Goal: Information Seeking & Learning: Learn about a topic

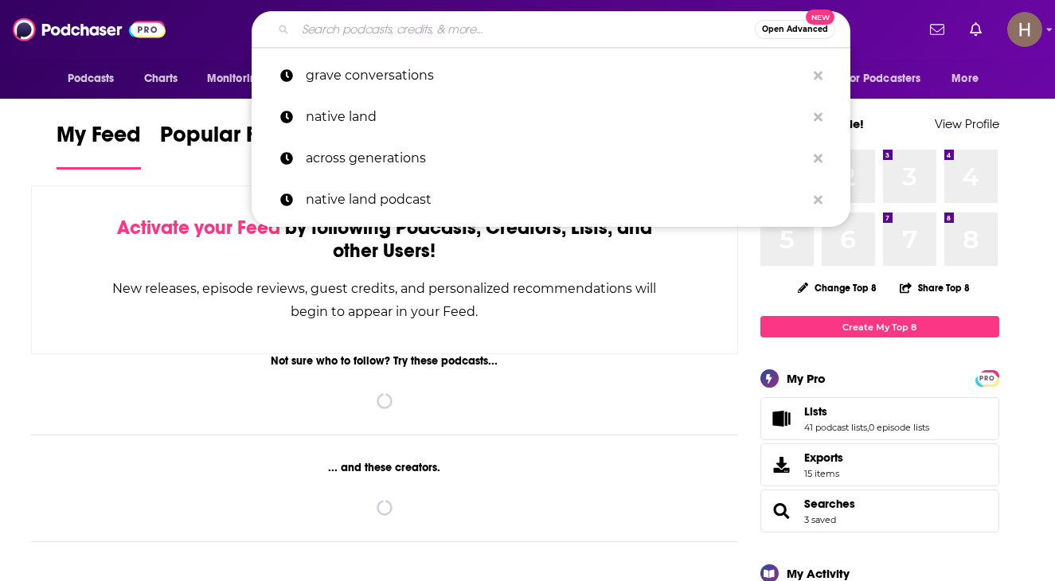
click at [439, 25] on input "Search podcasts, credits, & more..." at bounding box center [524, 29] width 459 height 25
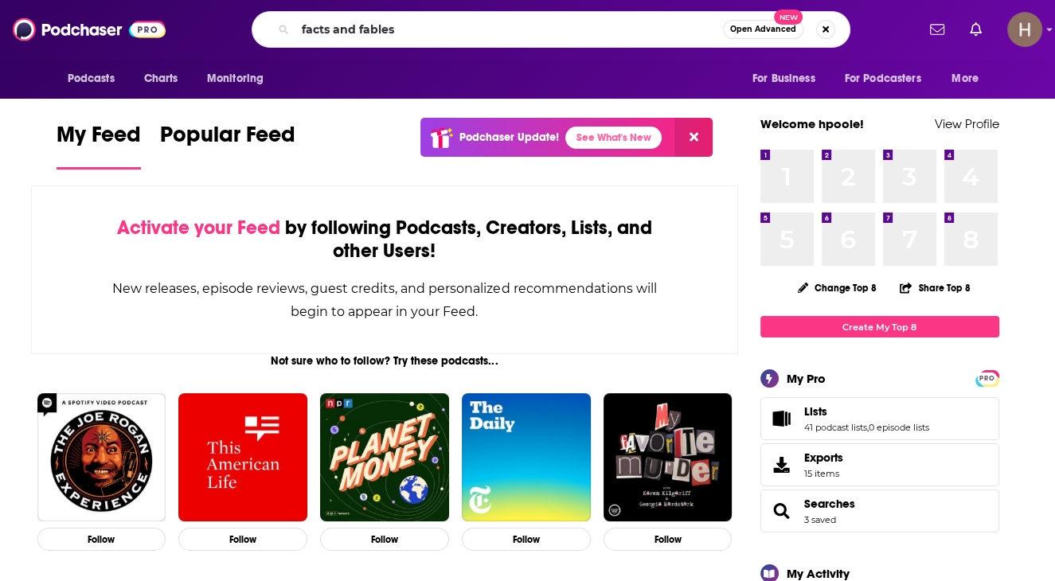
type input "facts and fables"
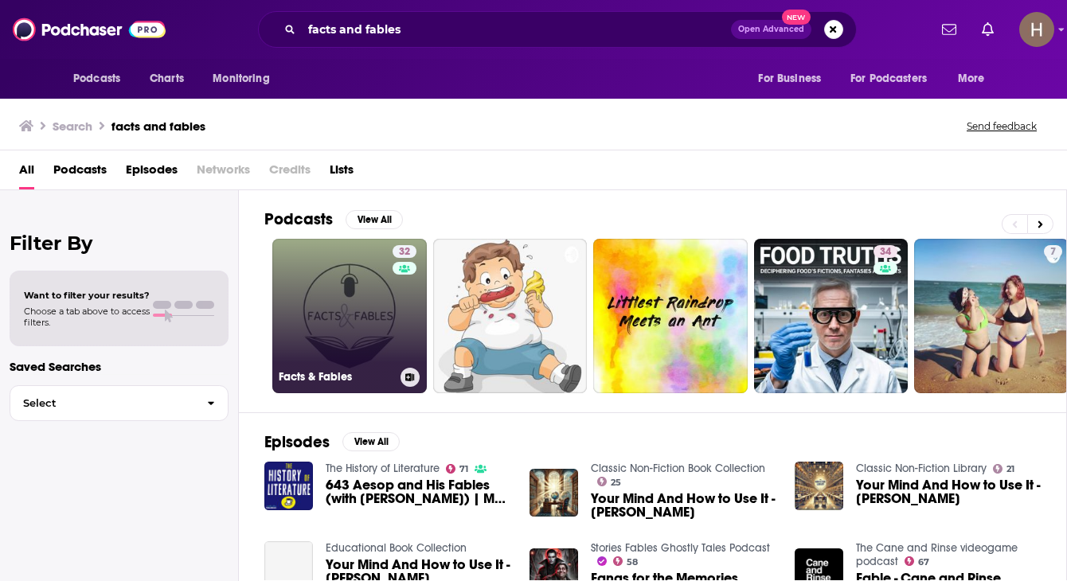
click at [346, 300] on link "32 Facts & Fables" at bounding box center [349, 316] width 154 height 154
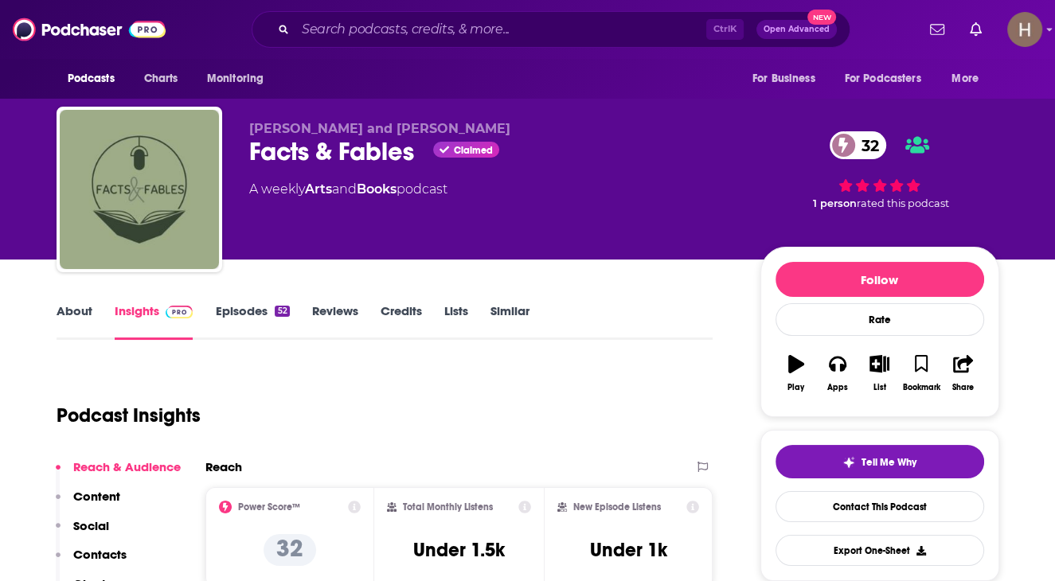
click at [247, 320] on link "Episodes 52" at bounding box center [252, 321] width 74 height 37
